Goal: Transaction & Acquisition: Download file/media

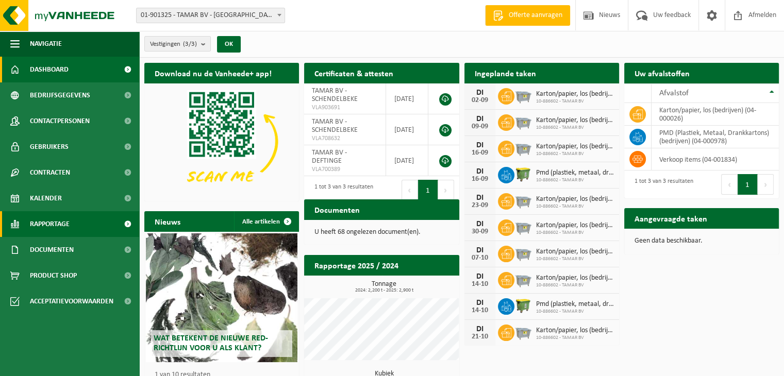
click at [68, 221] on span "Rapportage" at bounding box center [50, 224] width 40 height 26
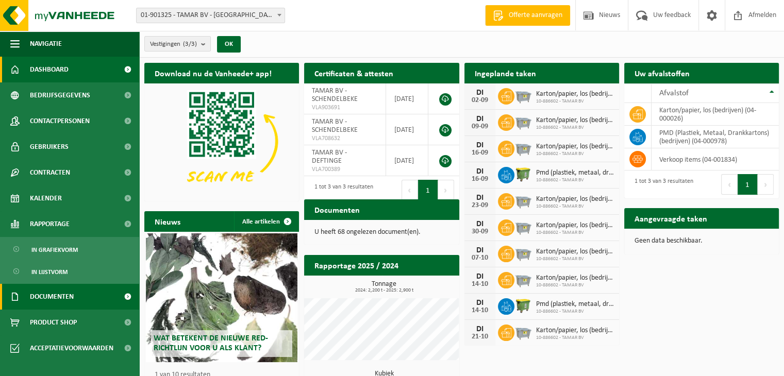
click at [60, 294] on span "Documenten" at bounding box center [52, 297] width 44 height 26
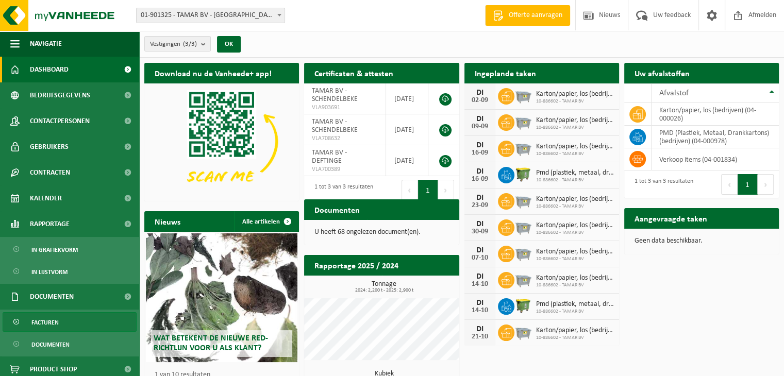
click at [53, 322] on span "Facturen" at bounding box center [44, 323] width 27 height 20
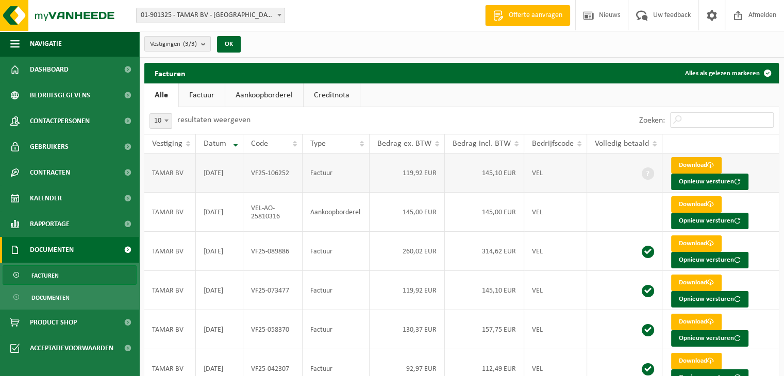
click at [688, 161] on link "Download" at bounding box center [696, 165] width 51 height 16
